Goal: Task Accomplishment & Management: Manage account settings

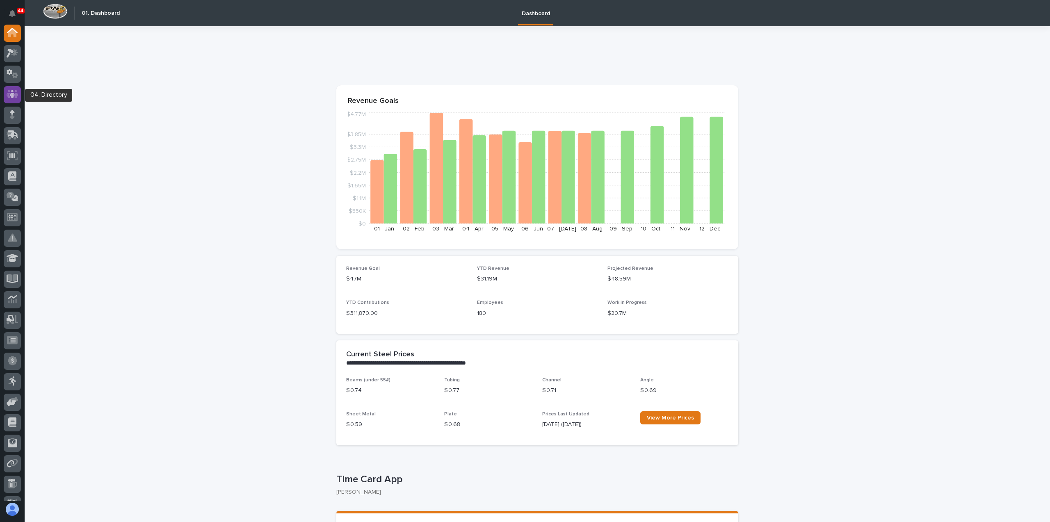
click at [11, 96] on icon at bounding box center [12, 94] width 5 height 8
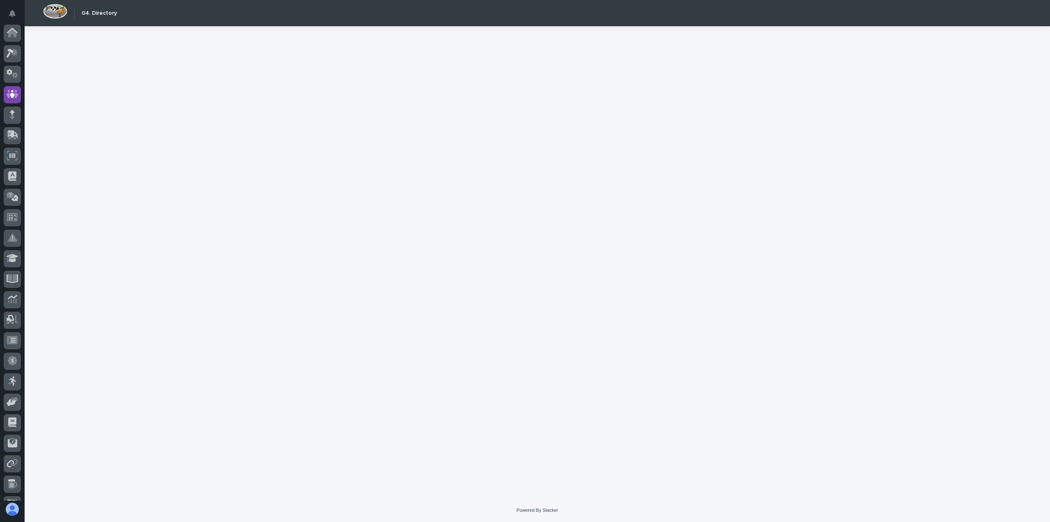
scroll to position [57, 0]
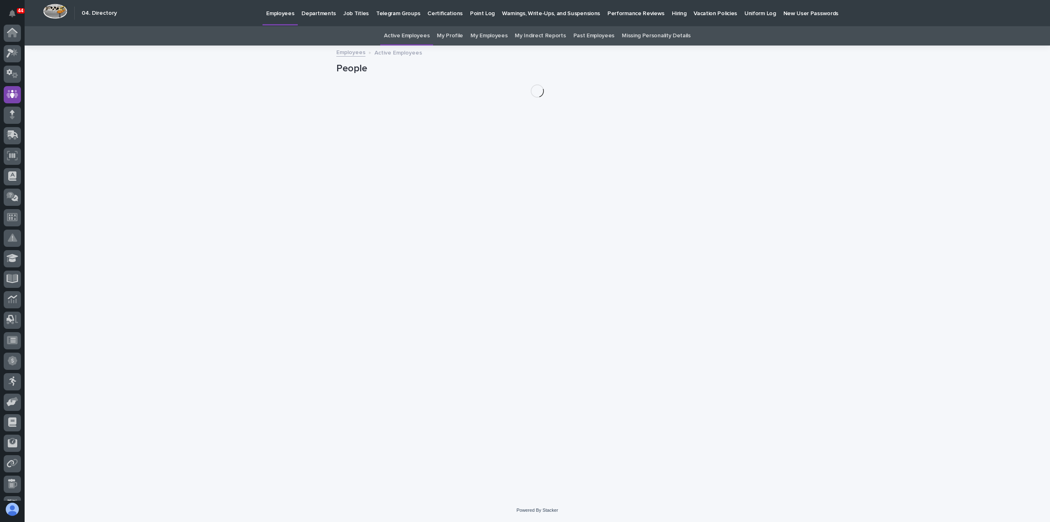
scroll to position [57, 0]
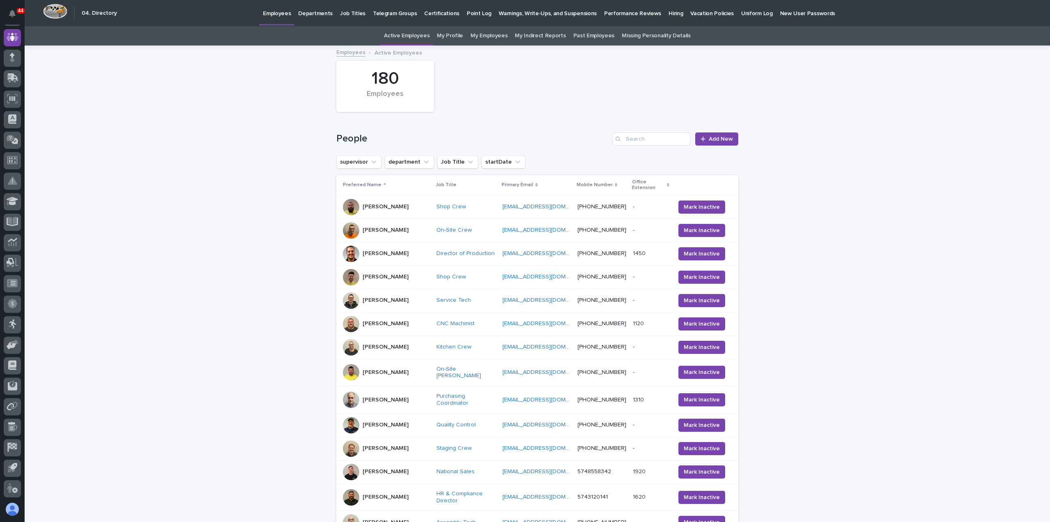
click at [491, 35] on link "My Employees" at bounding box center [489, 35] width 37 height 19
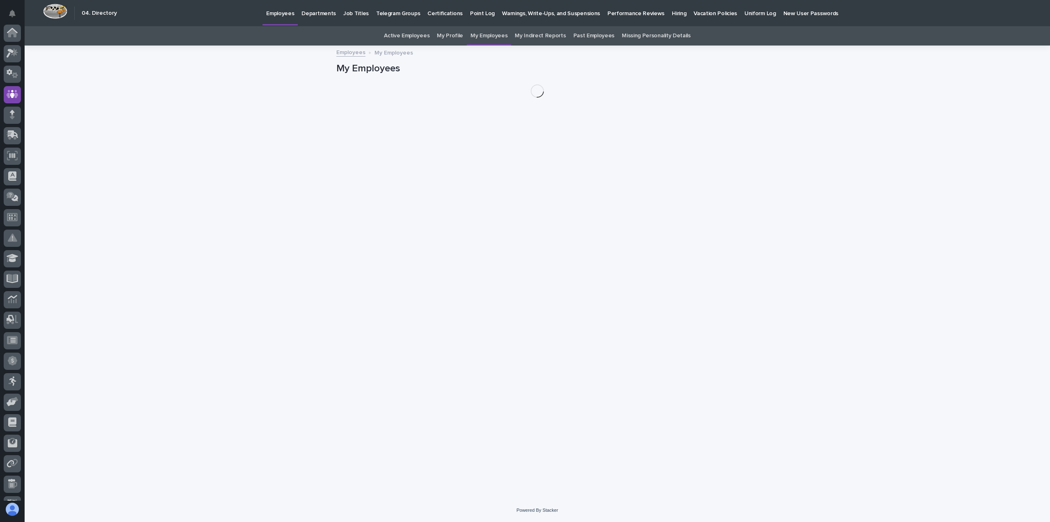
scroll to position [57, 0]
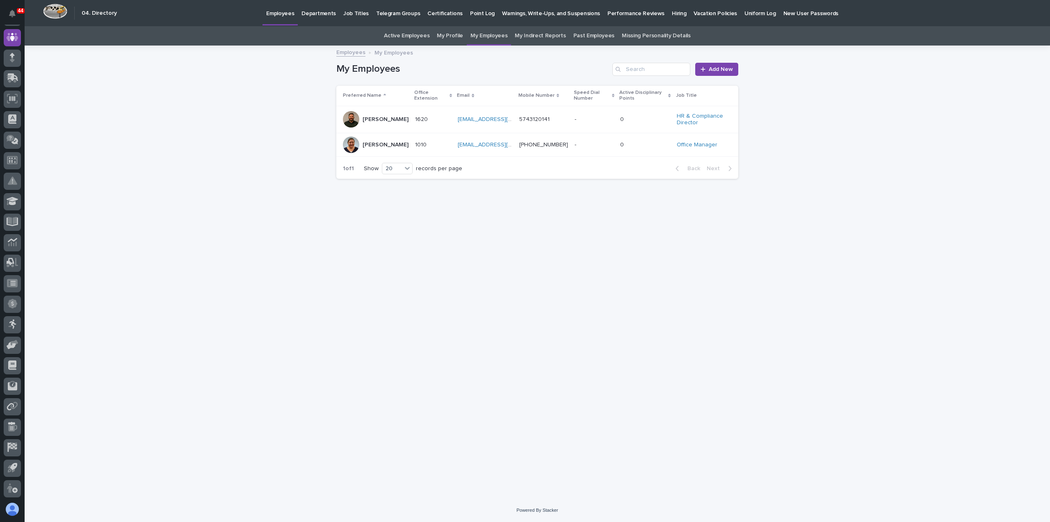
click at [672, 12] on p "Hiring" at bounding box center [679, 8] width 14 height 17
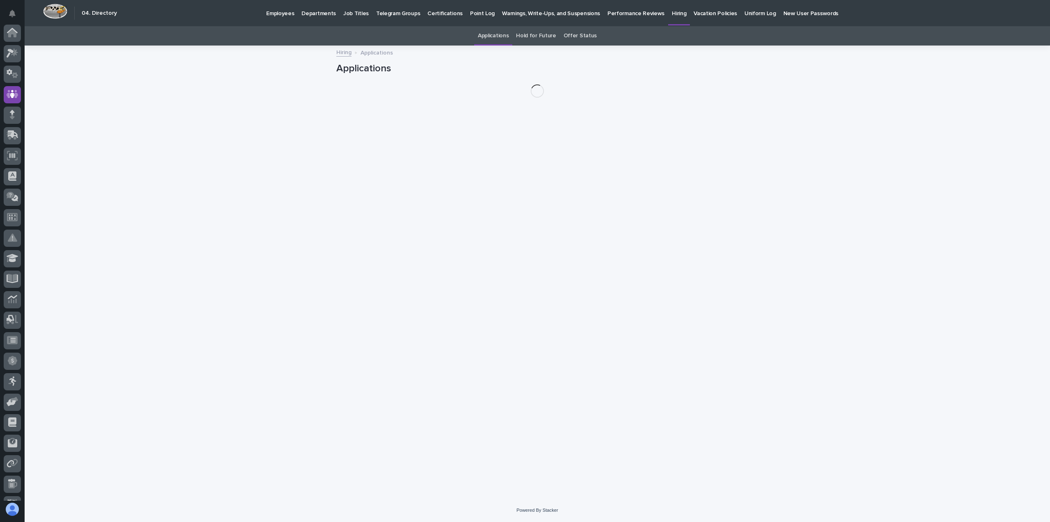
scroll to position [57, 0]
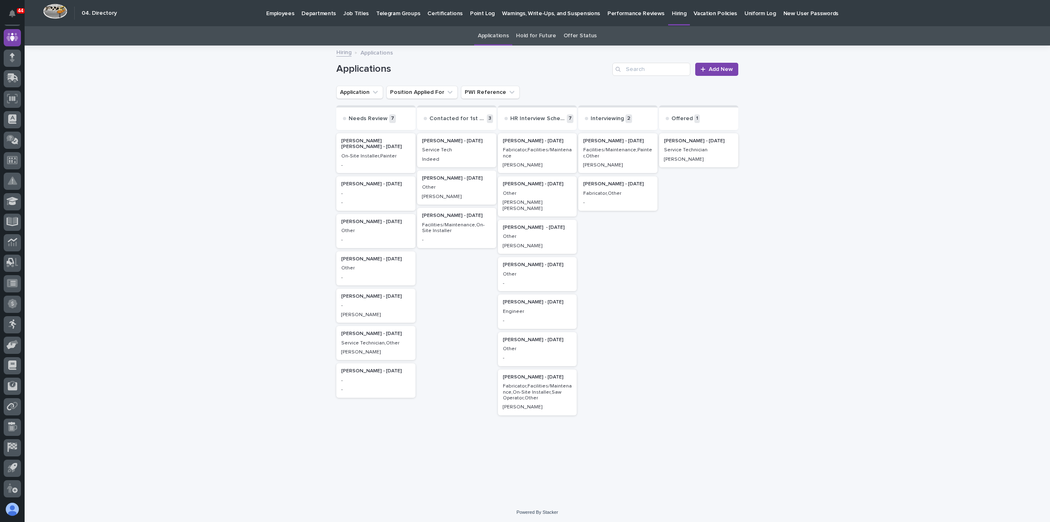
click at [439, 189] on p "Other" at bounding box center [456, 188] width 69 height 6
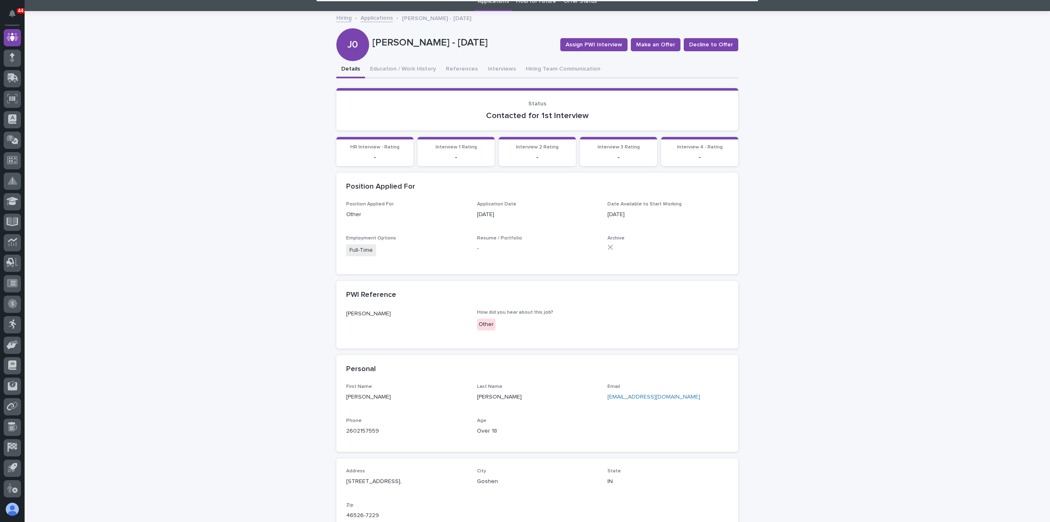
scroll to position [25, 0]
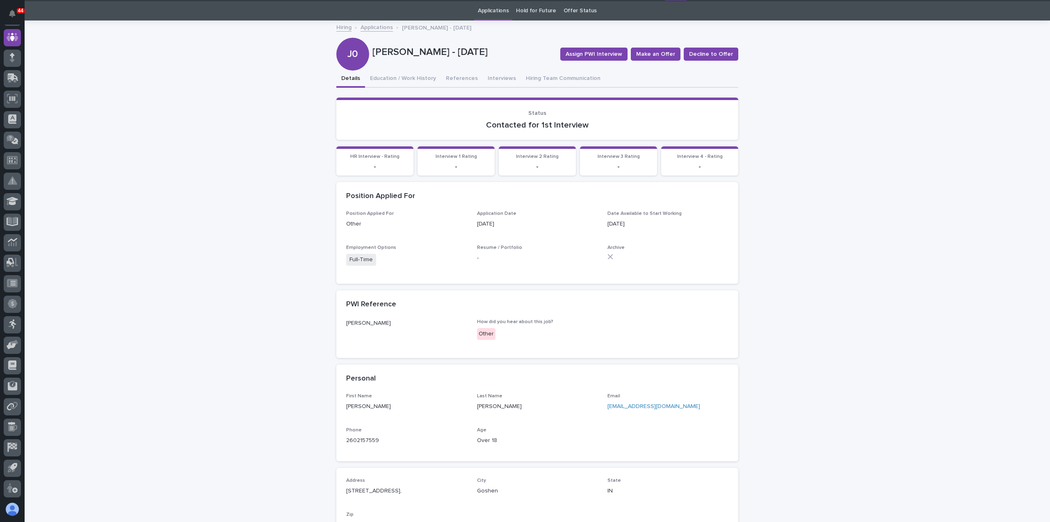
click at [377, 27] on link "Applications" at bounding box center [377, 26] width 32 height 9
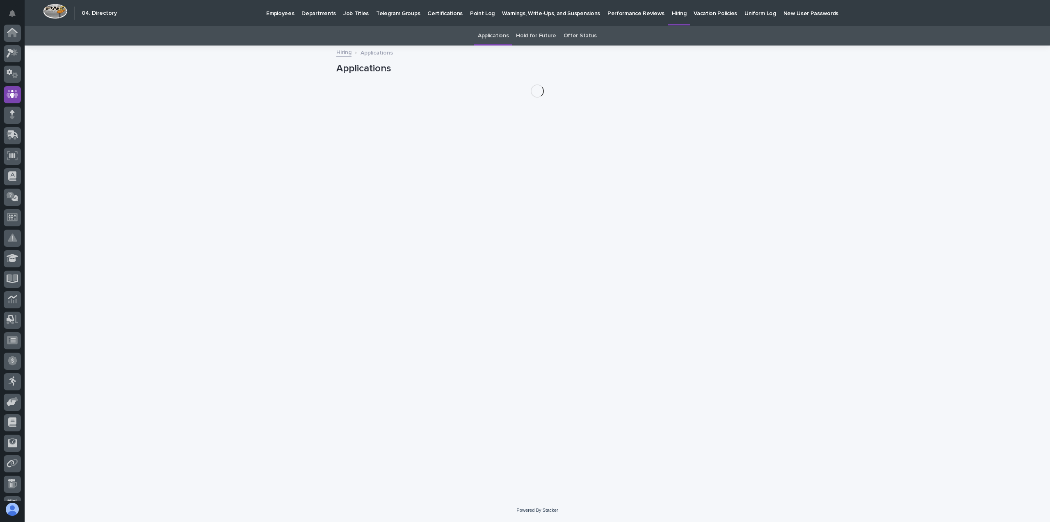
scroll to position [57, 0]
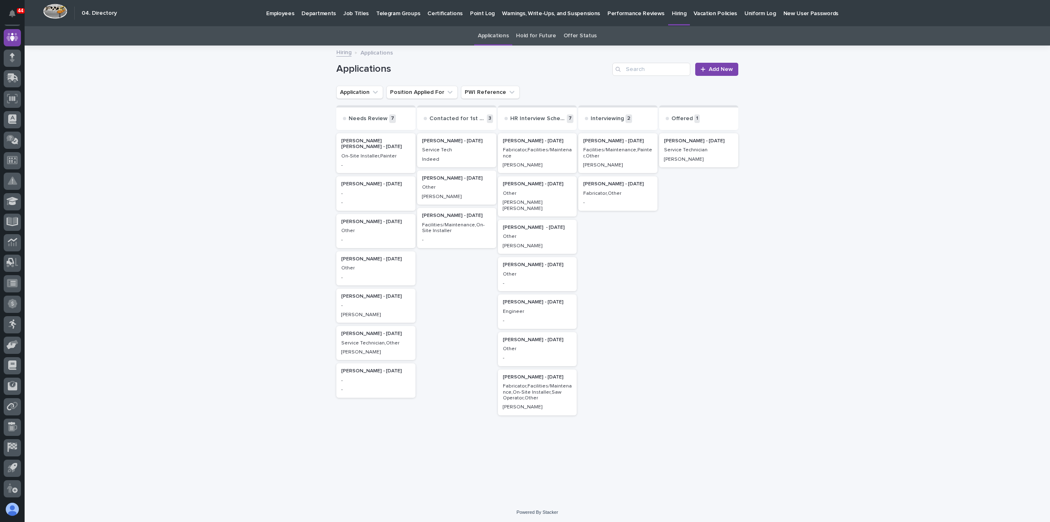
click at [459, 187] on p "Other" at bounding box center [456, 188] width 69 height 6
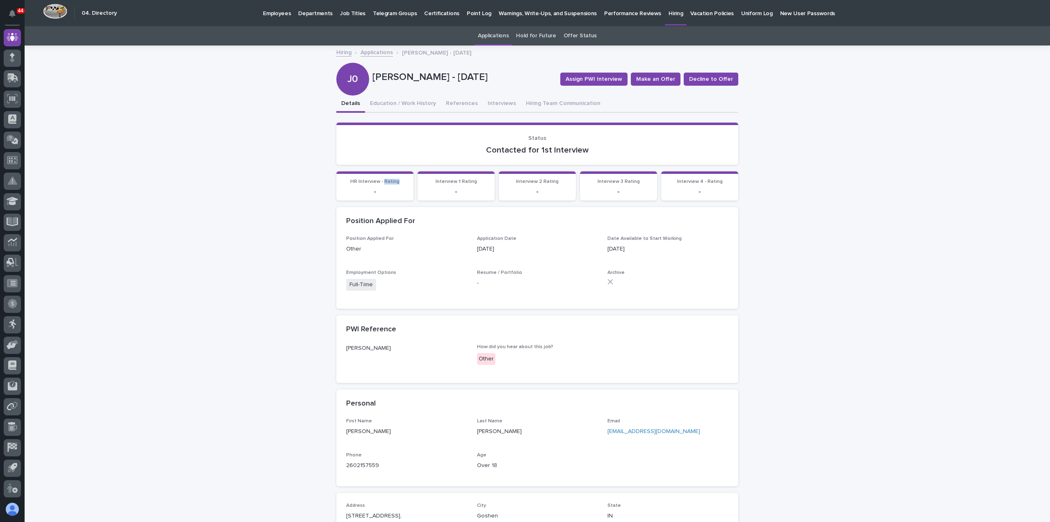
drag, startPoint x: 394, startPoint y: 180, endPoint x: 382, endPoint y: 184, distance: 12.1
click at [382, 184] on span "HR Interview - Rating" at bounding box center [374, 181] width 49 height 5
click at [405, 107] on button "Education / Work History" at bounding box center [403, 104] width 76 height 17
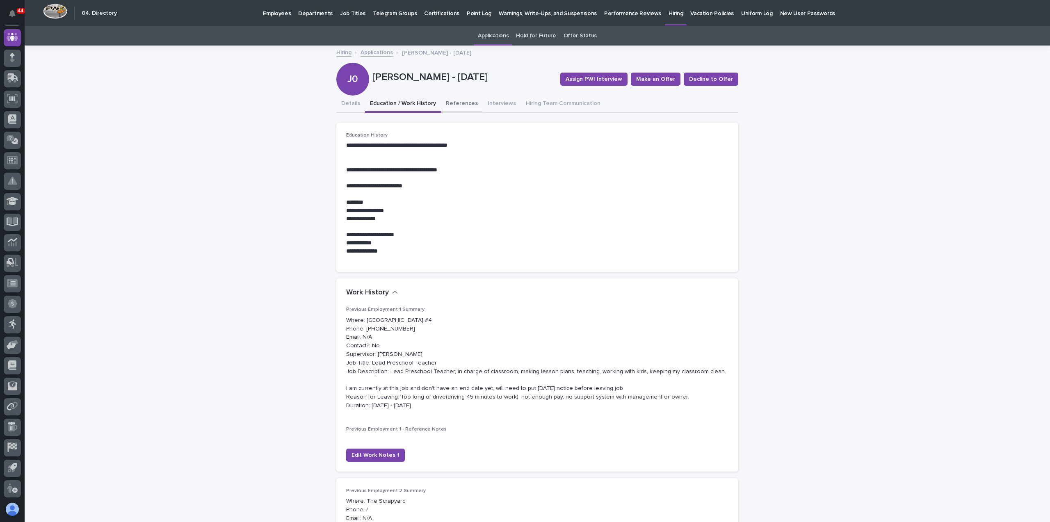
click at [453, 105] on button "References" at bounding box center [462, 104] width 42 height 17
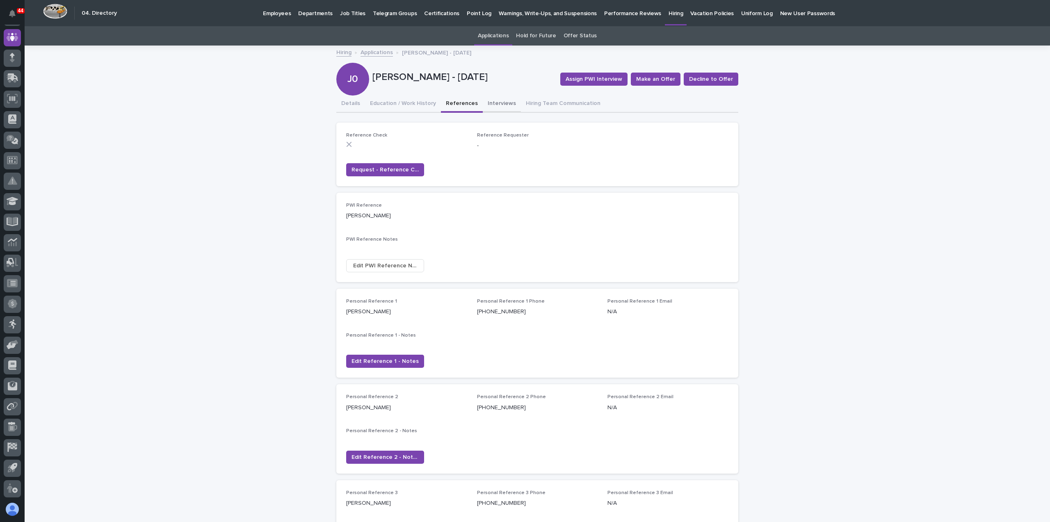
click at [485, 105] on button "Interviews" at bounding box center [502, 104] width 38 height 17
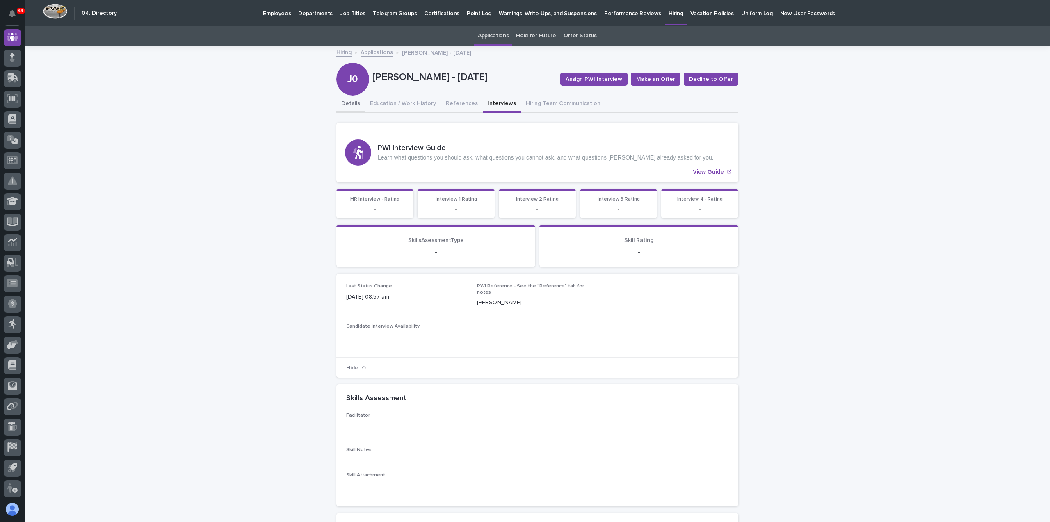
click at [346, 99] on button "Details" at bounding box center [350, 104] width 29 height 17
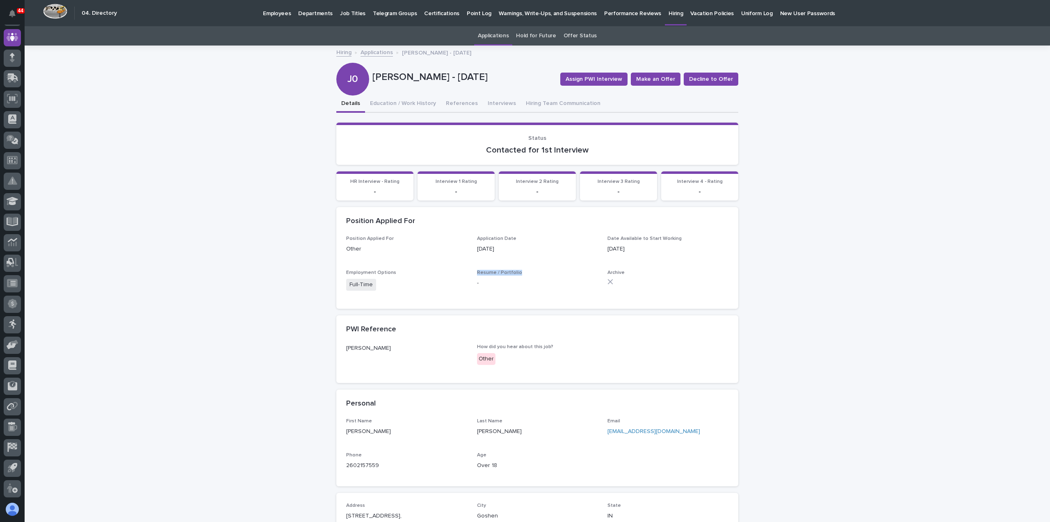
drag, startPoint x: 475, startPoint y: 272, endPoint x: 513, endPoint y: 273, distance: 38.2
click at [513, 273] on span "Resume / Portfolio" at bounding box center [499, 272] width 45 height 5
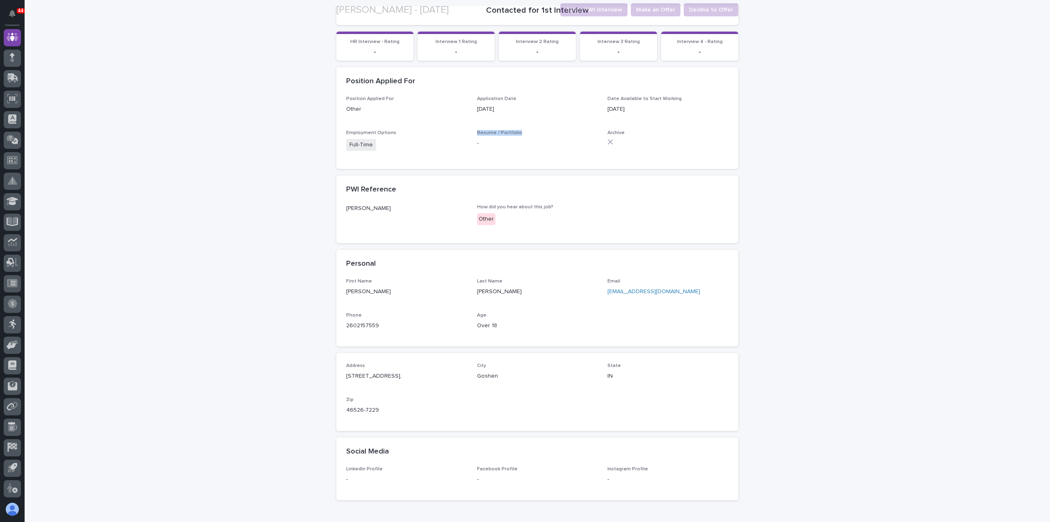
scroll to position [189, 0]
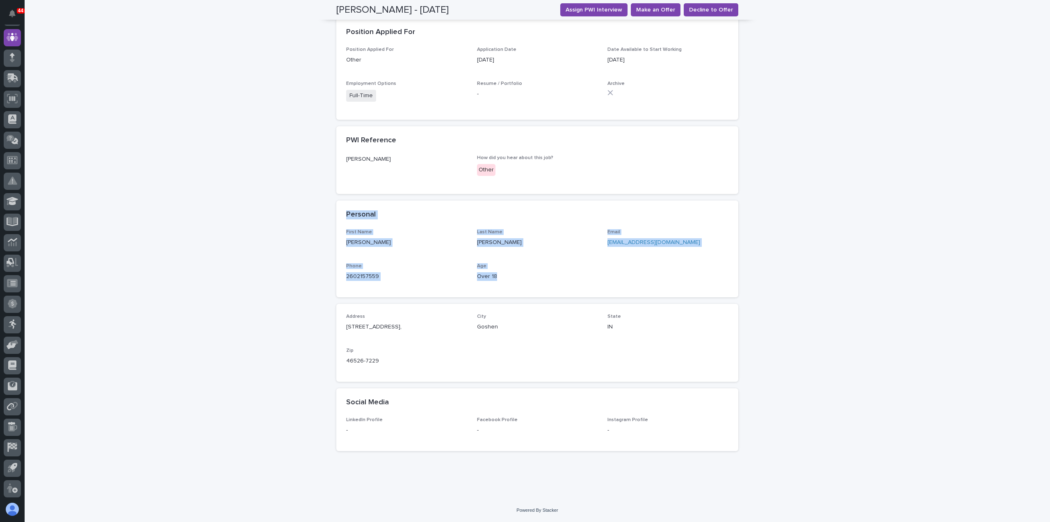
drag, startPoint x: 494, startPoint y: 277, endPoint x: 343, endPoint y: 214, distance: 163.3
click at [343, 214] on section "Personal First Name [PERSON_NAME] Last Name [PERSON_NAME] Email [EMAIL_ADDRESS]…" at bounding box center [537, 249] width 402 height 97
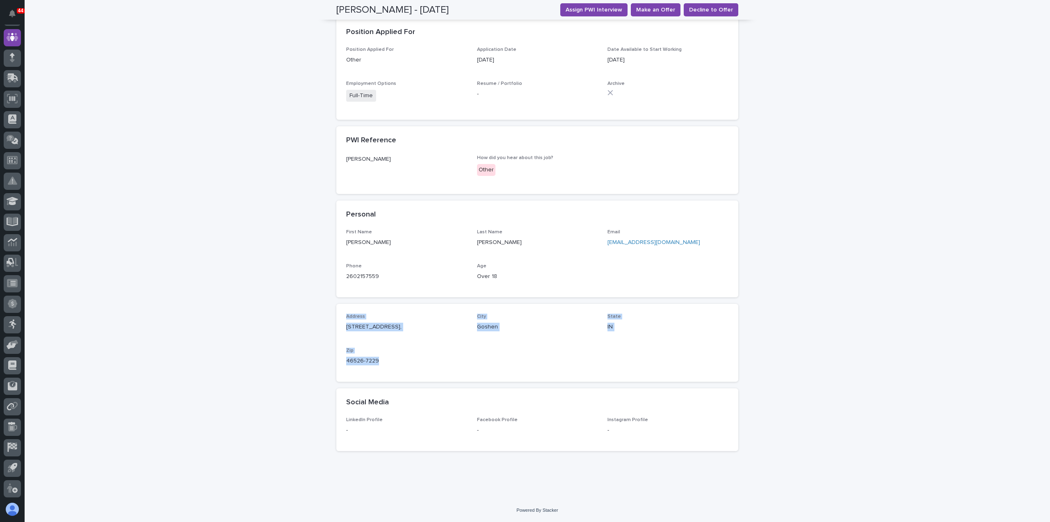
drag, startPoint x: 375, startPoint y: 362, endPoint x: 342, endPoint y: 315, distance: 57.1
click at [342, 315] on div "Address [STREET_ADDRESS][US_STATE]" at bounding box center [537, 343] width 402 height 78
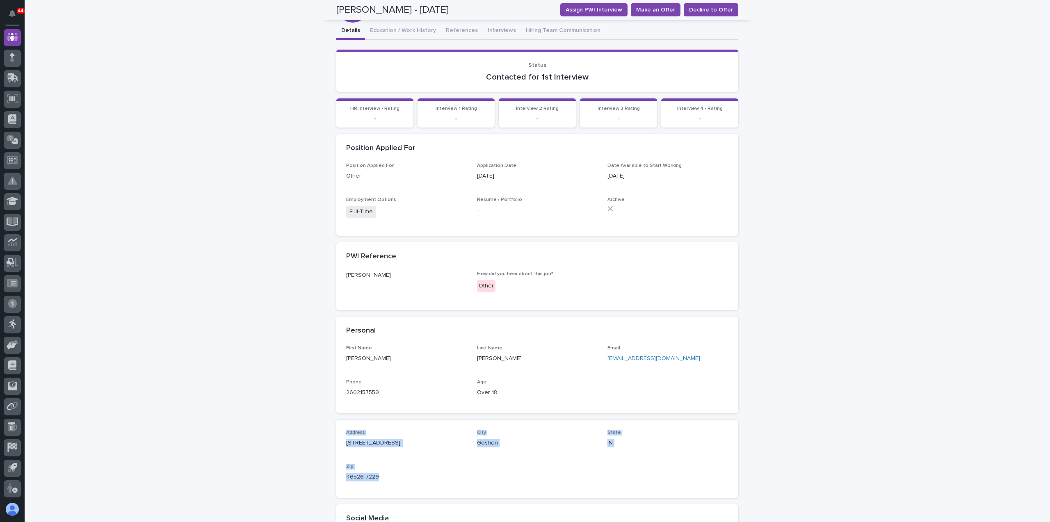
scroll to position [0, 0]
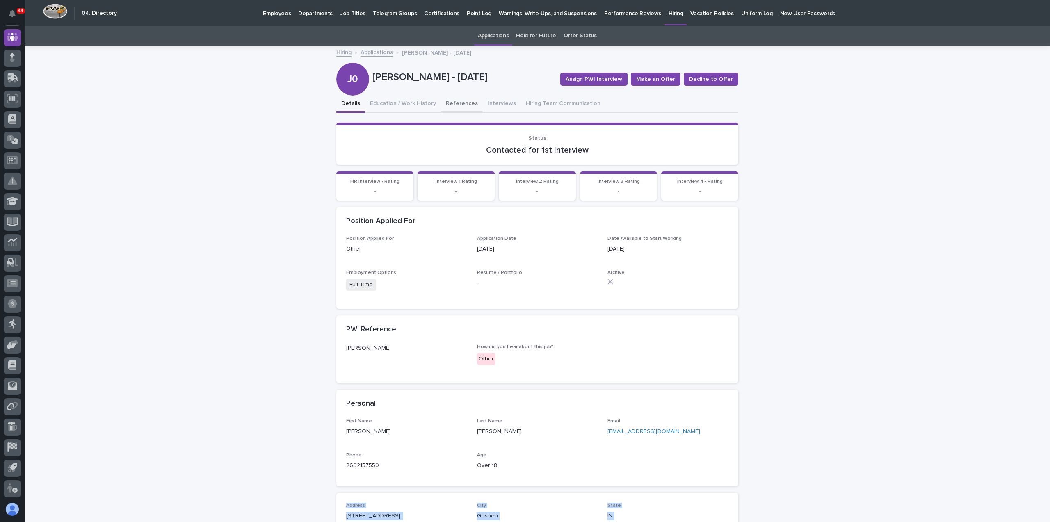
click at [447, 107] on button "References" at bounding box center [462, 104] width 42 height 17
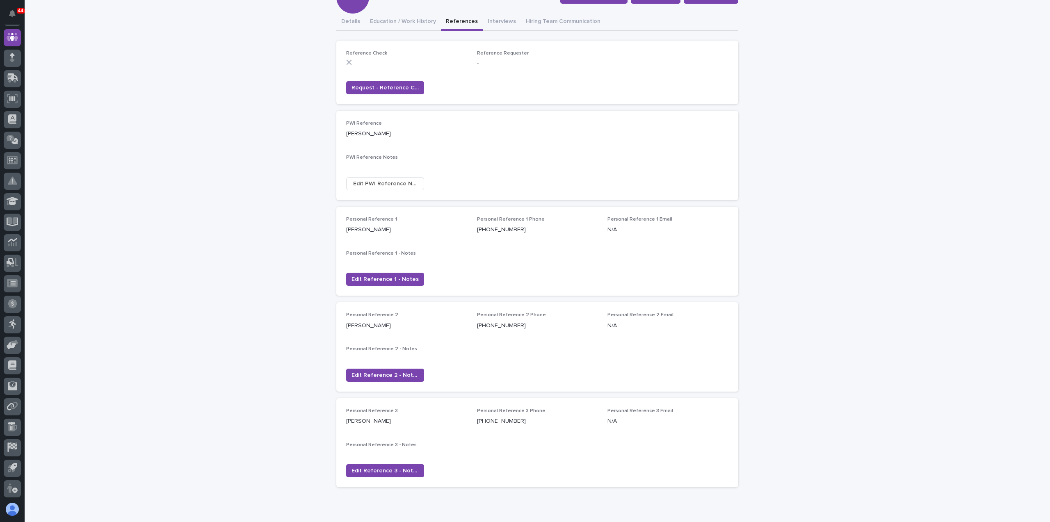
scroll to position [118, 0]
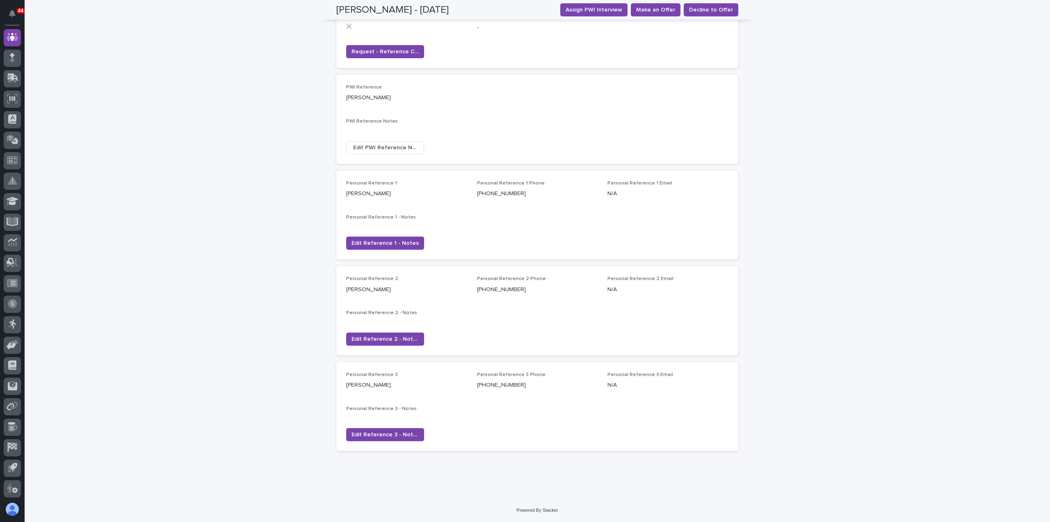
drag, startPoint x: 382, startPoint y: 387, endPoint x: 366, endPoint y: 385, distance: 16.5
click at [366, 385] on p "[PERSON_NAME]" at bounding box center [406, 385] width 121 height 9
drag, startPoint x: 376, startPoint y: 290, endPoint x: 346, endPoint y: 290, distance: 29.9
click at [346, 290] on p "[PERSON_NAME]" at bounding box center [406, 290] width 121 height 9
drag, startPoint x: 386, startPoint y: 382, endPoint x: 342, endPoint y: 382, distance: 44.3
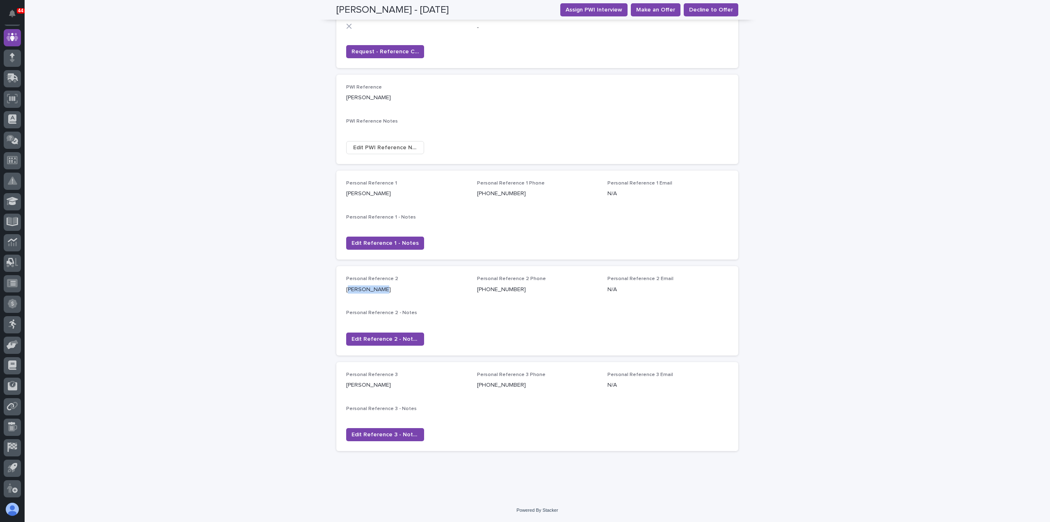
click at [342, 382] on div "Personal Reference 3 [PERSON_NAME] Personal Reference 3 Phone [PHONE_NUMBER] Pe…" at bounding box center [537, 406] width 402 height 89
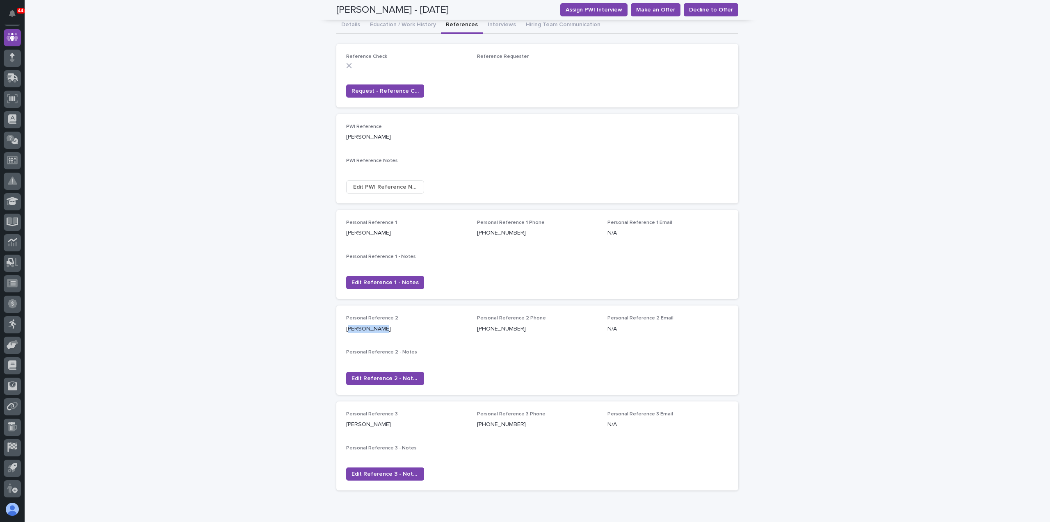
scroll to position [0, 0]
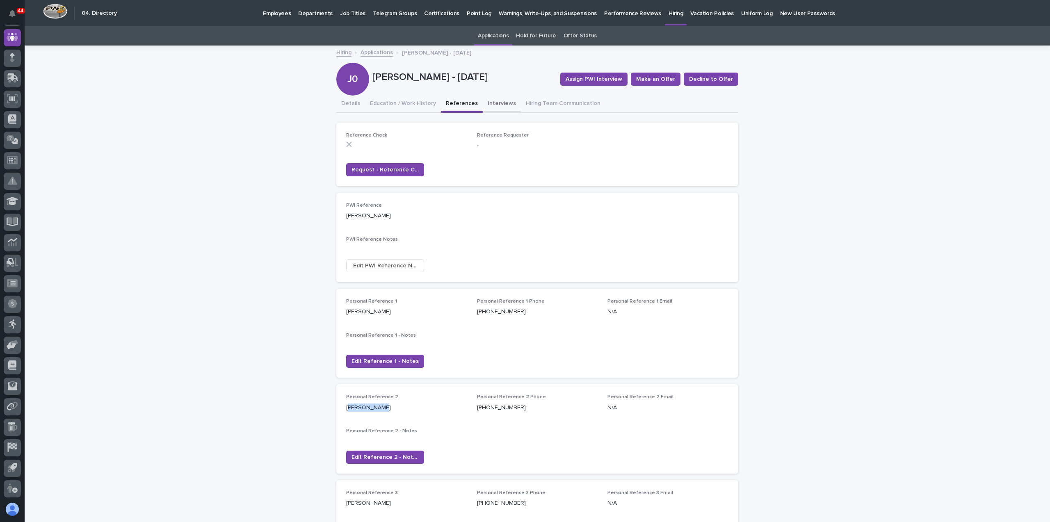
click at [487, 102] on button "Interviews" at bounding box center [502, 104] width 38 height 17
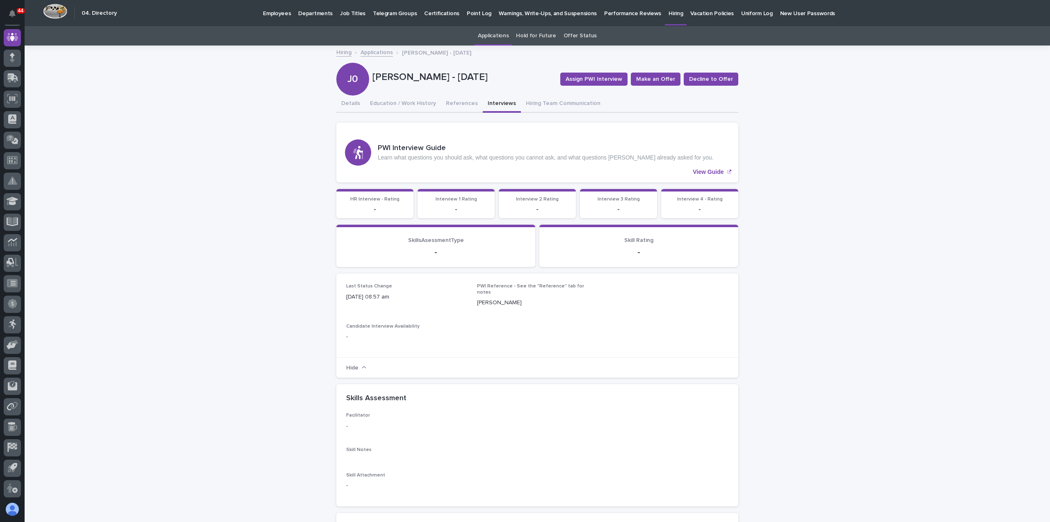
click at [339, 54] on link "Hiring" at bounding box center [343, 51] width 15 height 9
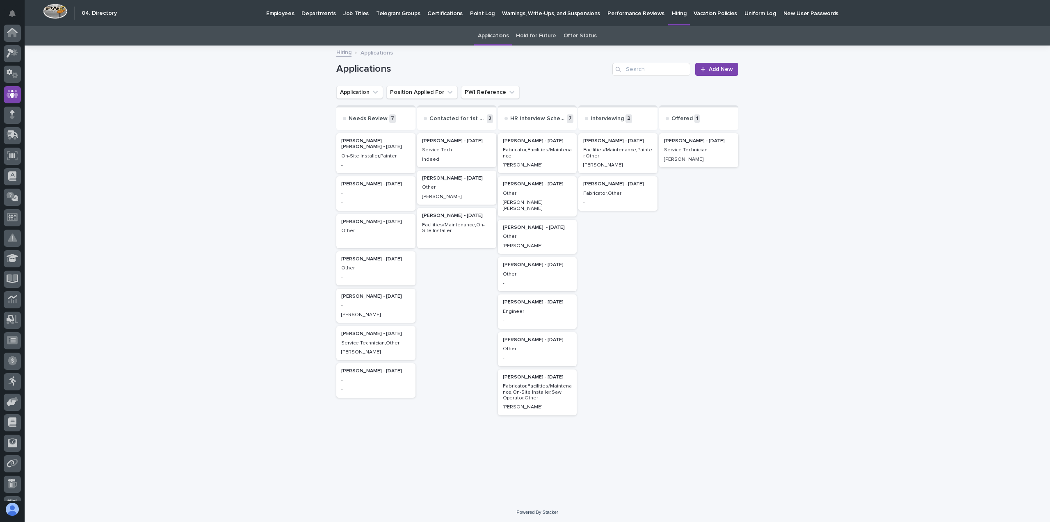
scroll to position [57, 0]
click at [350, 198] on div "[PERSON_NAME] - [DATE] - -" at bounding box center [375, 193] width 79 height 34
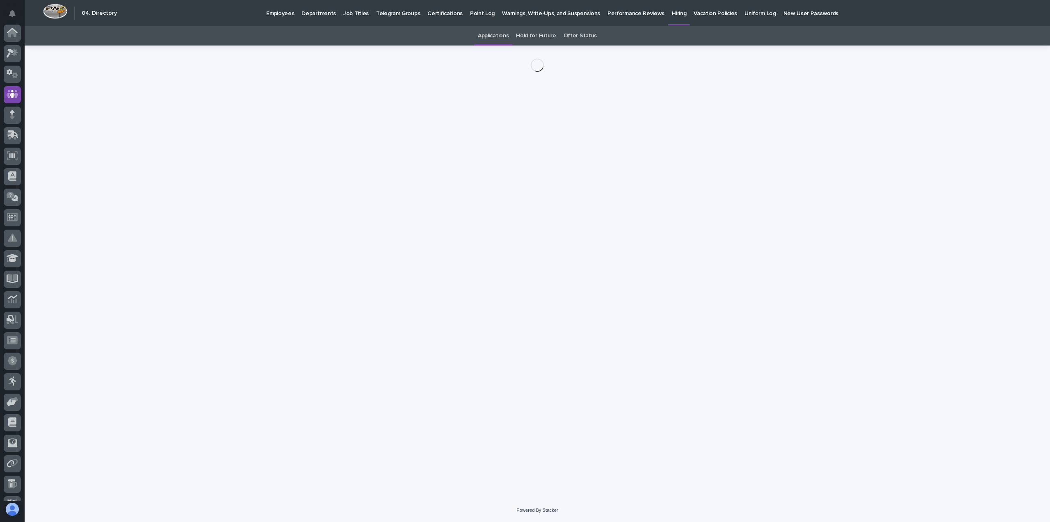
scroll to position [57, 0]
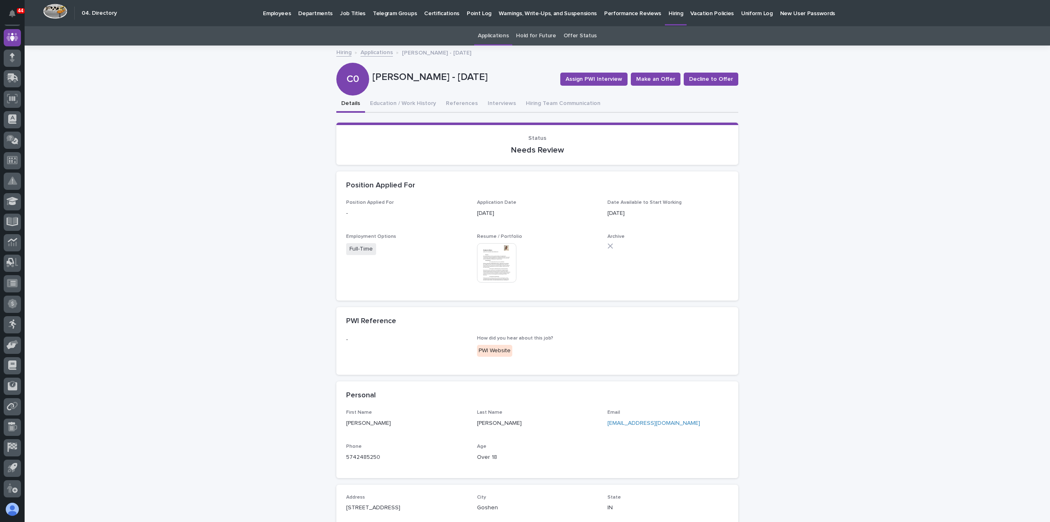
click at [489, 268] on img at bounding box center [496, 262] width 39 height 39
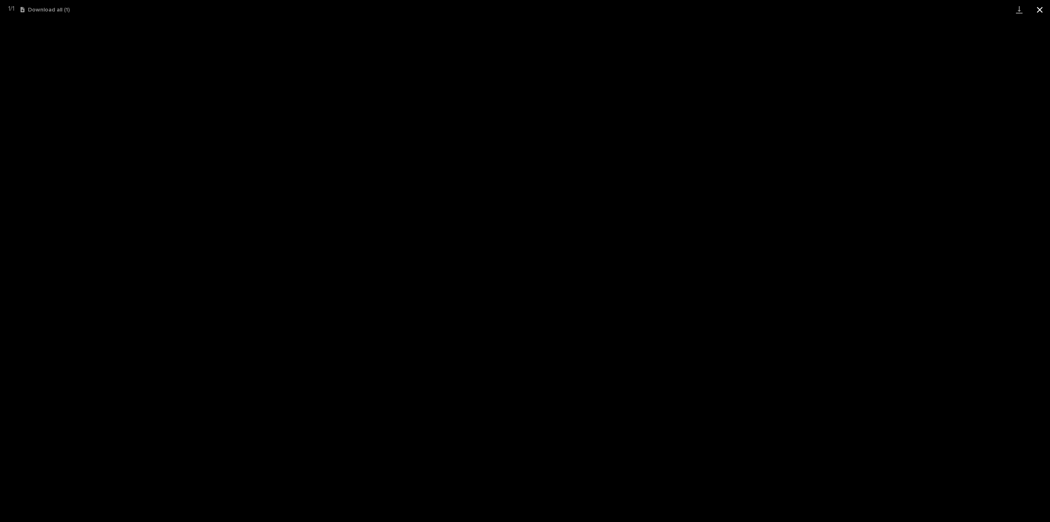
click at [1046, 13] on button "Close gallery" at bounding box center [1040, 9] width 21 height 19
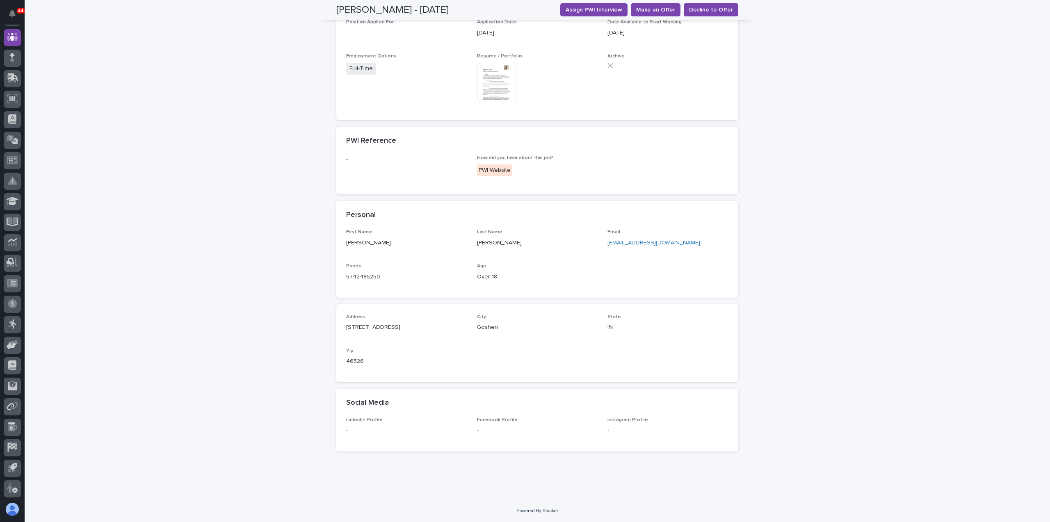
scroll to position [0, 0]
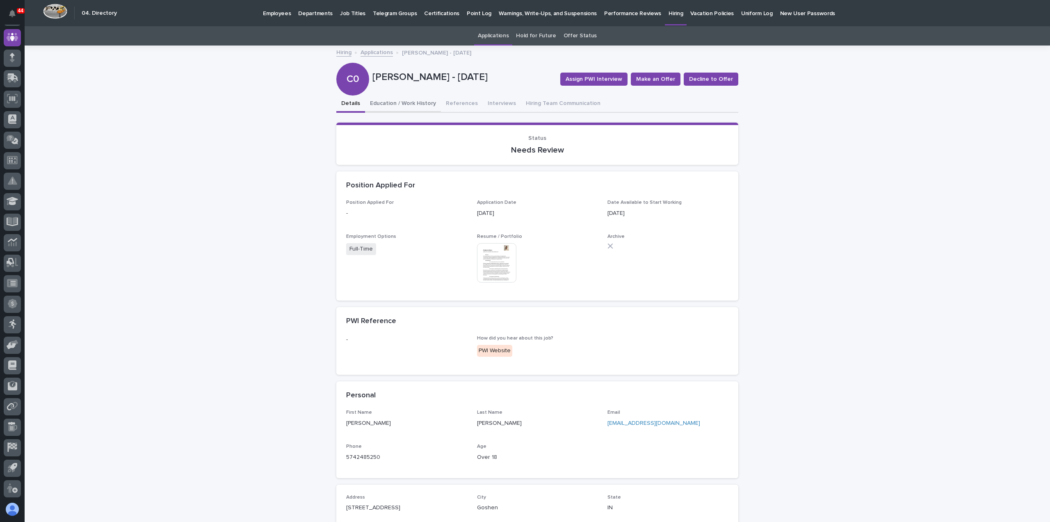
click at [395, 100] on button "Education / Work History" at bounding box center [403, 104] width 76 height 17
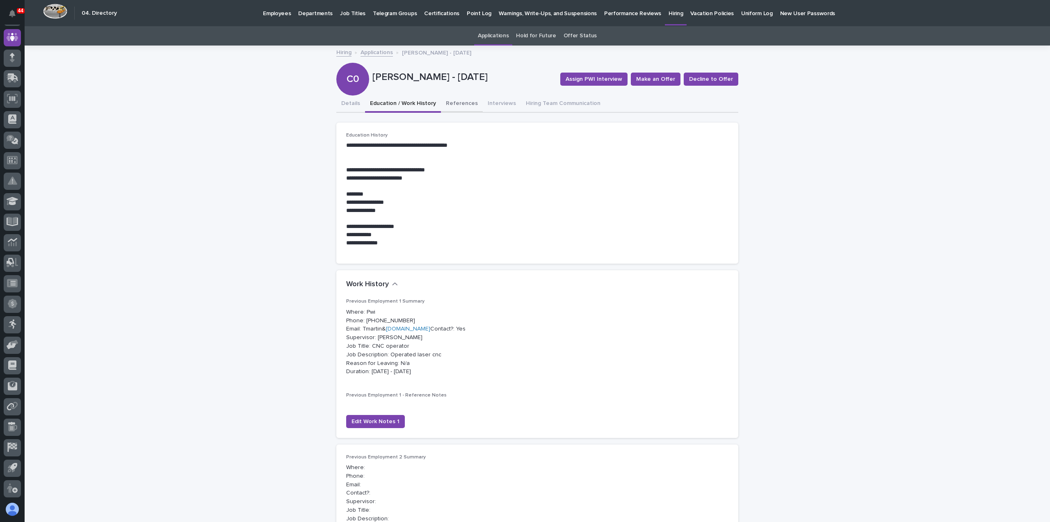
click at [448, 98] on button "References" at bounding box center [462, 104] width 42 height 17
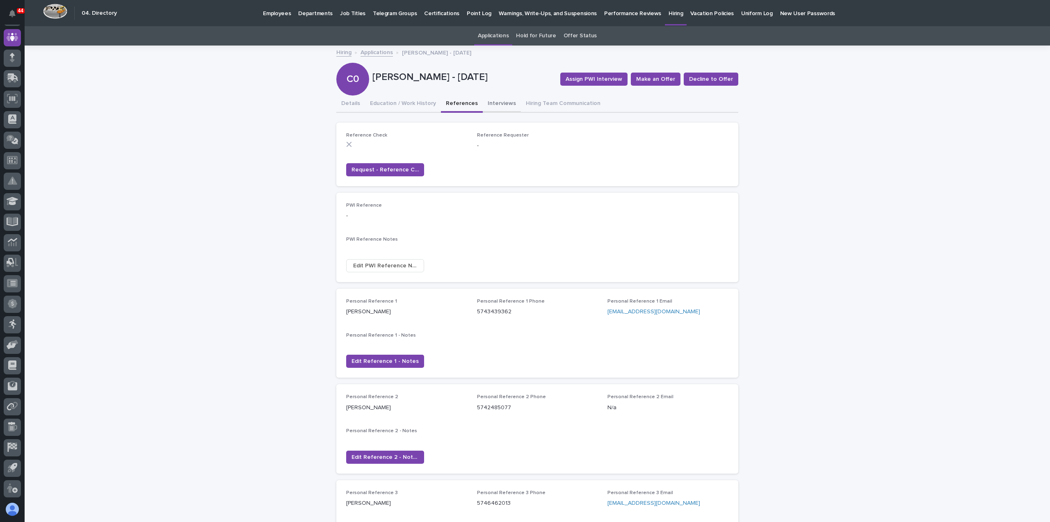
click at [502, 99] on button "Interviews" at bounding box center [502, 104] width 38 height 17
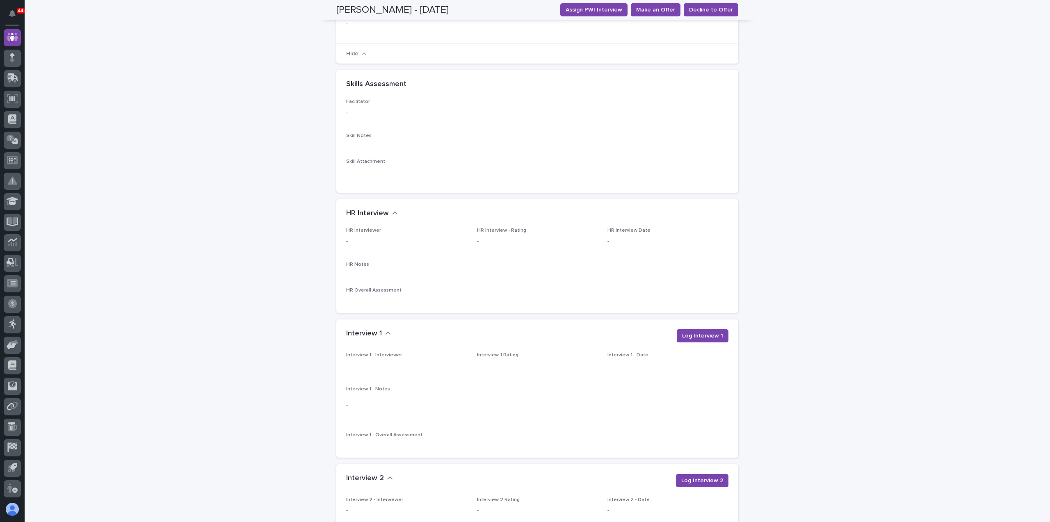
scroll to position [410, 0]
